Goal: Information Seeking & Learning: Learn about a topic

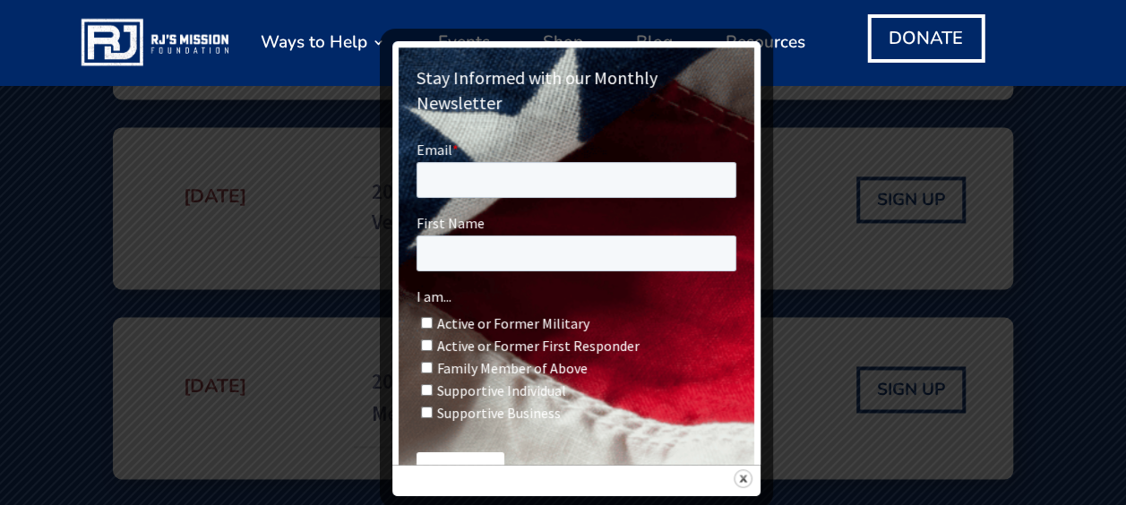
scroll to position [1272, 0]
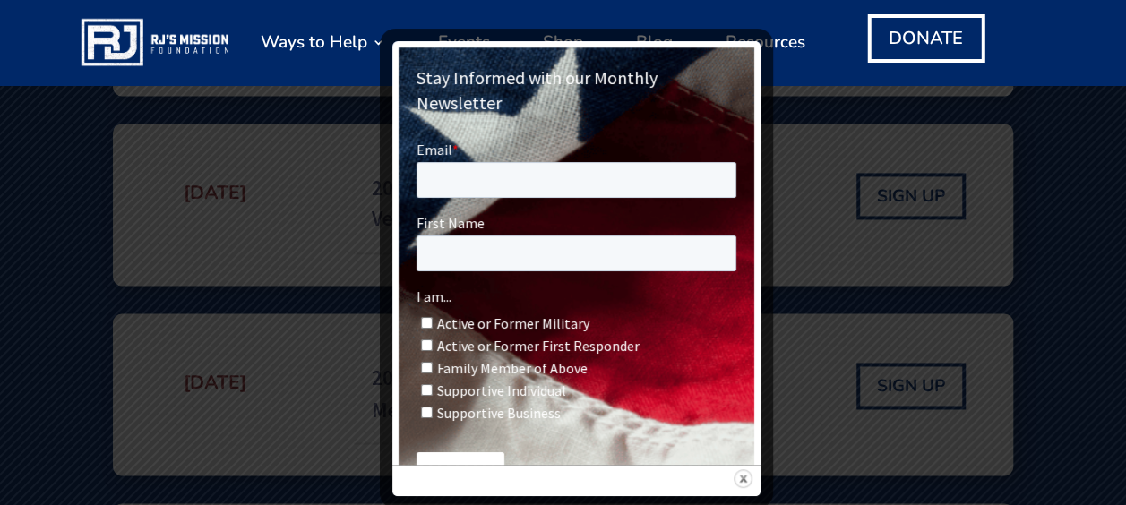
click at [740, 479] on img at bounding box center [743, 479] width 19 height 19
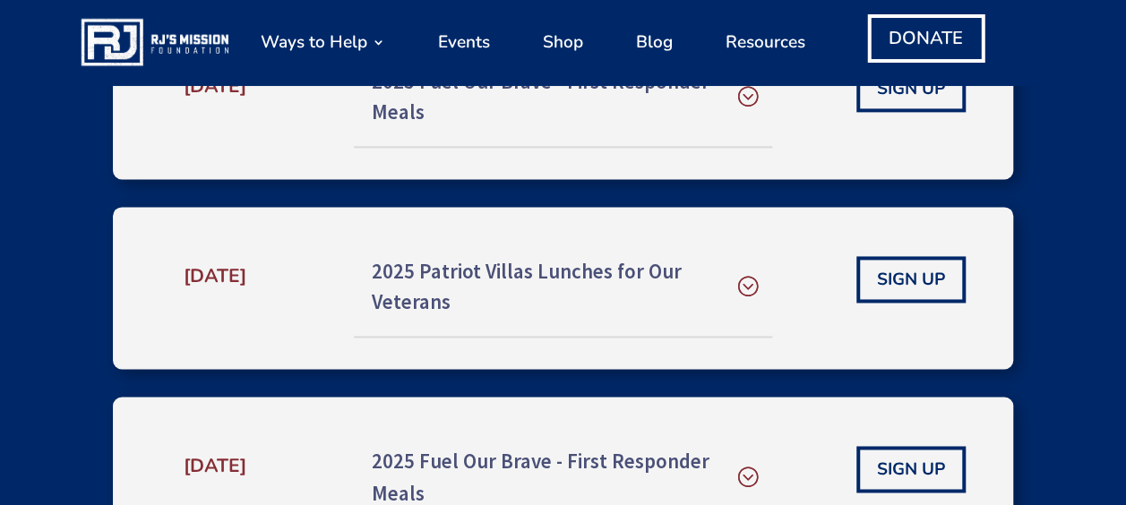
scroll to position [1188, 0]
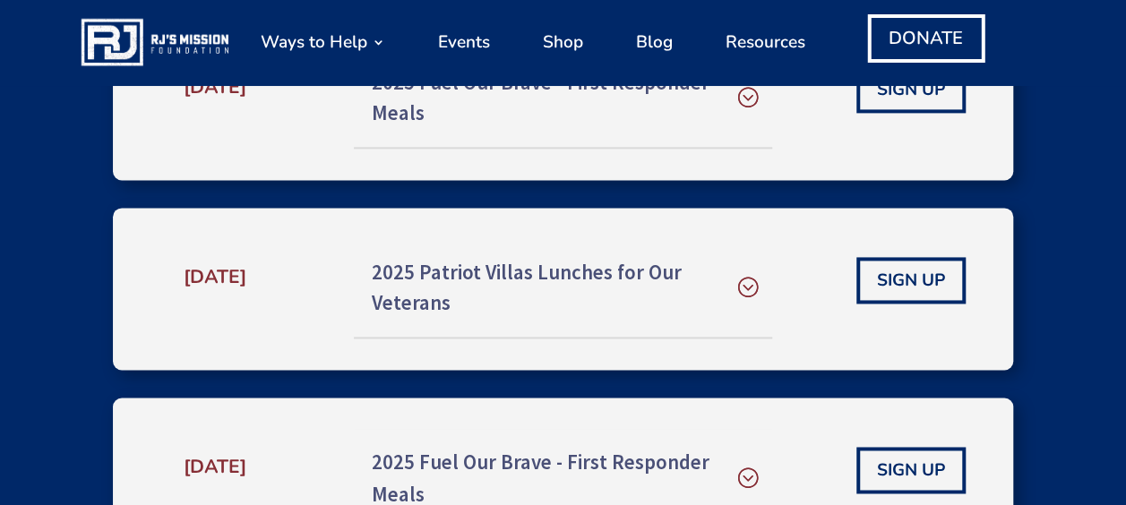
drag, startPoint x: 278, startPoint y: 300, endPoint x: 185, endPoint y: 274, distance: 96.7
click at [185, 274] on p "[DATE]" at bounding box center [215, 277] width 151 height 26
copy strong "[DATE]"
click at [742, 281] on h5 "2025 Patriot Villas Lunches for Our Veterans" at bounding box center [564, 288] width 384 height 62
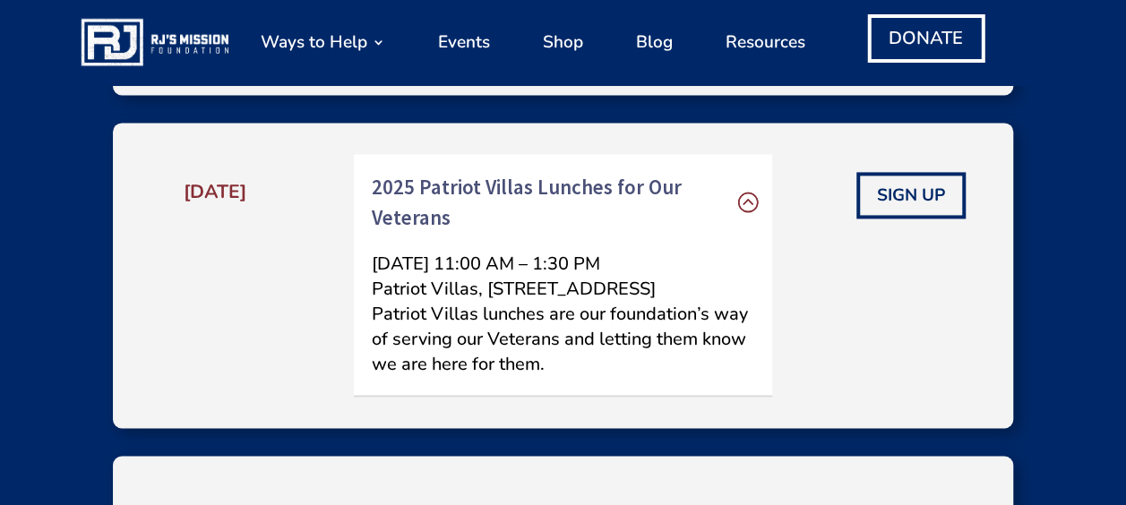
scroll to position [1274, 0]
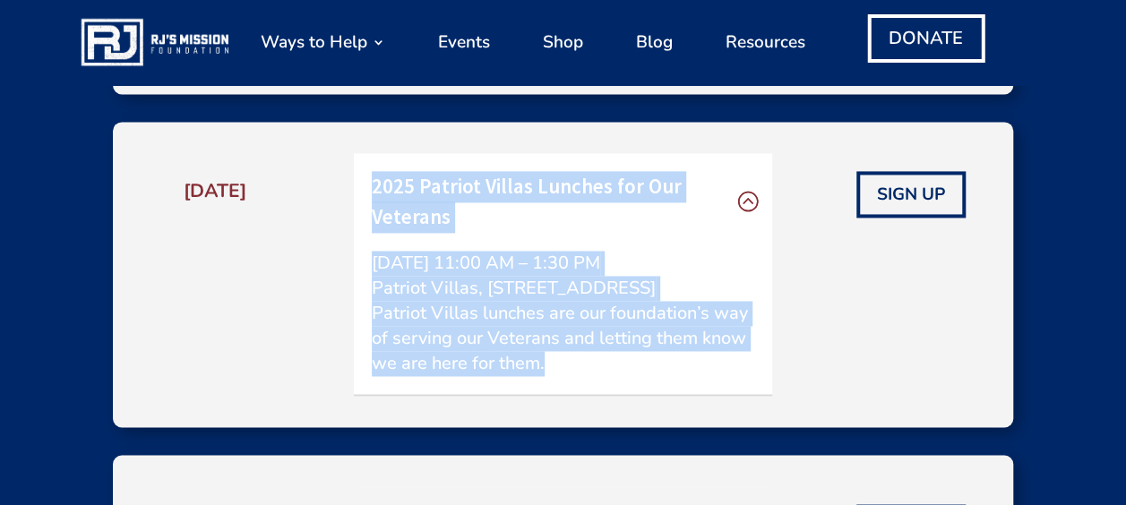
drag, startPoint x: 547, startPoint y: 392, endPoint x: 373, endPoint y: 188, distance: 267.6
click at [373, 188] on div "2025 Patriot Villas Lunches for Our Veterans [DATE] 11:00 AM – 1:30 PM Patriot …" at bounding box center [563, 274] width 419 height 243
copy div "2025 Patriot Villas Lunches for Our Veterans [DATE] 11:00 AM – 1:30 PM Patriot …"
